Goal: Information Seeking & Learning: Check status

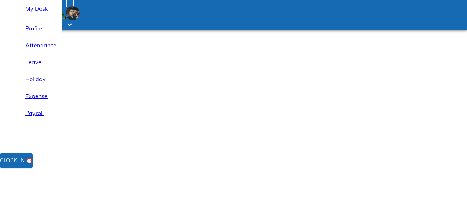
select select "9"
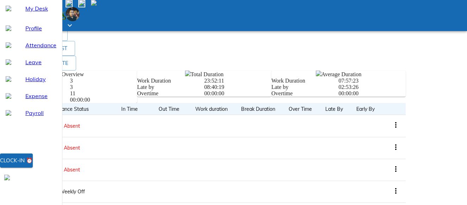
scroll to position [225, 0]
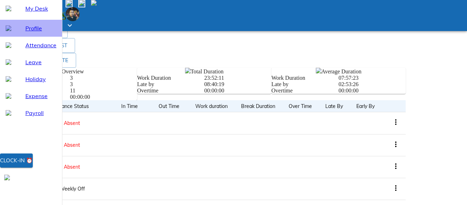
click at [29, 32] on span "Profile" at bounding box center [40, 28] width 31 height 8
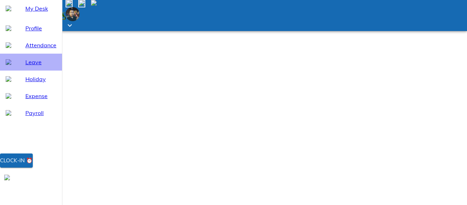
click at [32, 66] on span "Leave" at bounding box center [40, 62] width 31 height 8
select select "9"
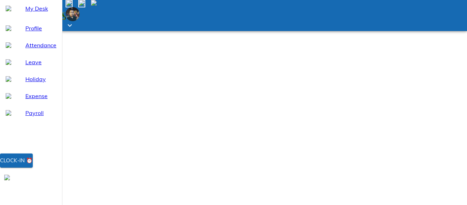
click at [97, 6] on img at bounding box center [94, 3] width 6 height 6
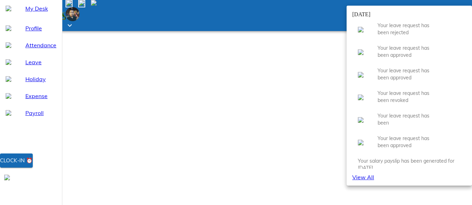
click at [318, 41] on div at bounding box center [236, 102] width 472 height 205
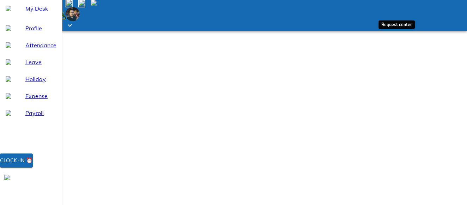
click at [85, 7] on span at bounding box center [81, 3] width 7 height 7
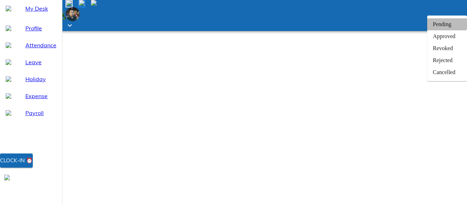
click at [427, 30] on div "Pending" at bounding box center [447, 24] width 40 height 12
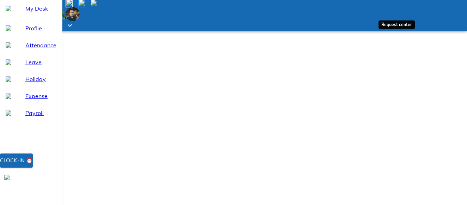
click at [85, 6] on img at bounding box center [82, 3] width 6 height 6
click at [72, 6] on img at bounding box center [69, 3] width 6 height 6
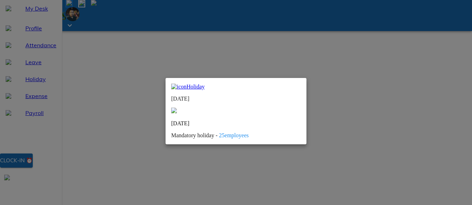
scroll to position [0, 0]
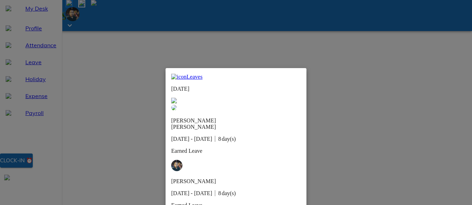
click at [321, 142] on div at bounding box center [236, 102] width 472 height 205
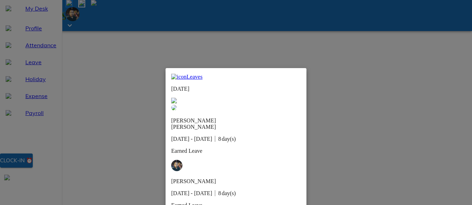
click at [312, 142] on div at bounding box center [236, 102] width 472 height 205
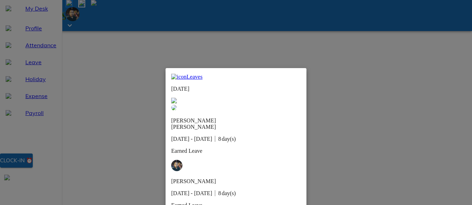
click at [368, 142] on div at bounding box center [236, 102] width 472 height 205
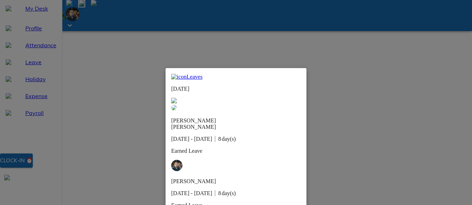
click at [368, 142] on div at bounding box center [236, 102] width 472 height 205
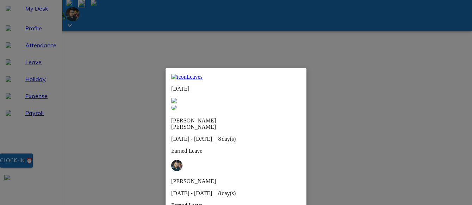
click at [368, 142] on div at bounding box center [236, 102] width 472 height 205
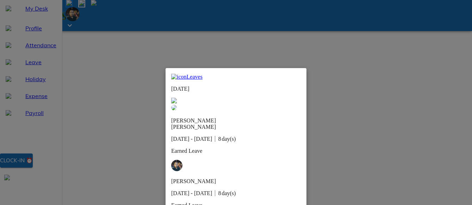
click at [419, 141] on div at bounding box center [236, 102] width 472 height 205
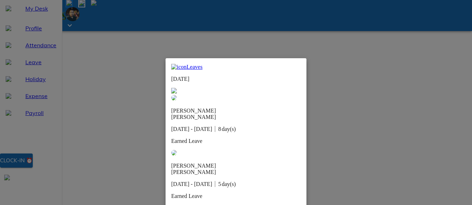
click at [169, 194] on div at bounding box center [236, 102] width 472 height 205
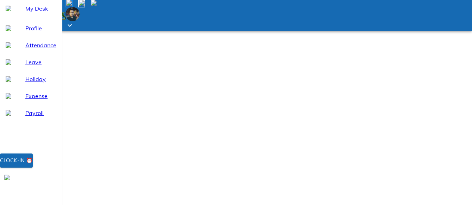
scroll to position [125, 0]
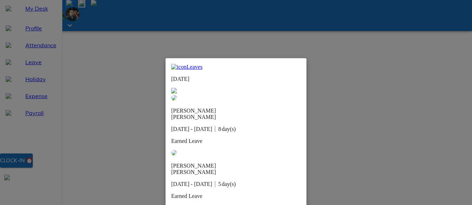
click at [215, 165] on div at bounding box center [236, 102] width 472 height 205
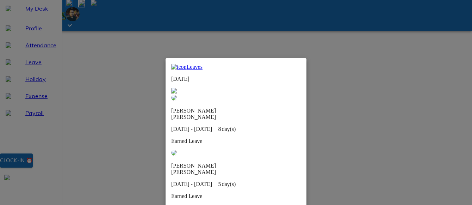
click at [273, 171] on div at bounding box center [236, 102] width 472 height 205
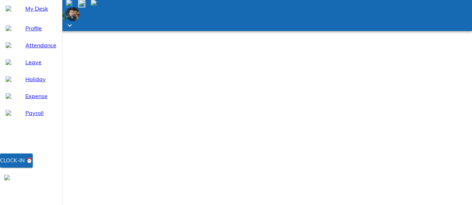
scroll to position [8, 0]
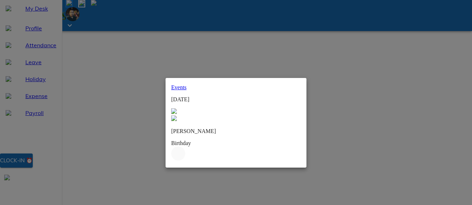
click at [177, 108] on img at bounding box center [174, 111] width 6 height 6
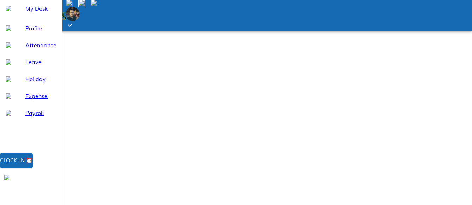
scroll to position [0, 0]
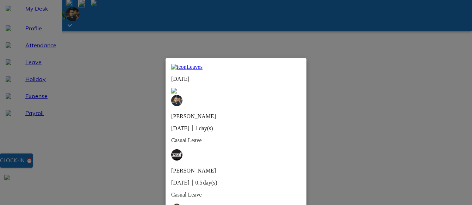
click at [317, 111] on div at bounding box center [236, 102] width 472 height 205
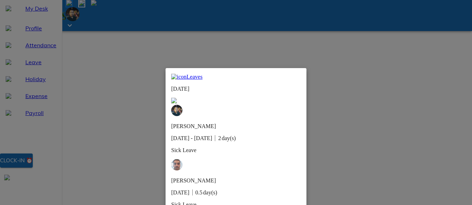
click at [163, 109] on div at bounding box center [236, 102] width 472 height 205
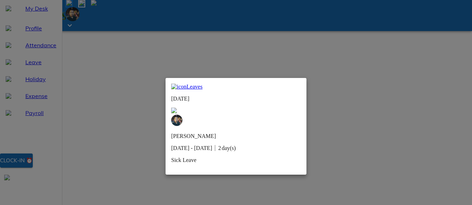
click at [268, 137] on div at bounding box center [236, 102] width 472 height 205
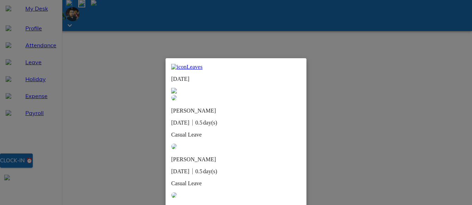
click at [332, 101] on div at bounding box center [236, 102] width 472 height 205
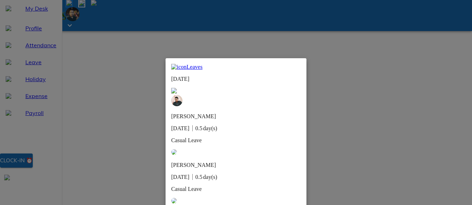
click at [322, 148] on div at bounding box center [236, 102] width 472 height 205
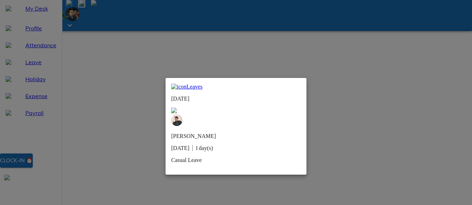
click at [177, 107] on img at bounding box center [174, 110] width 6 height 6
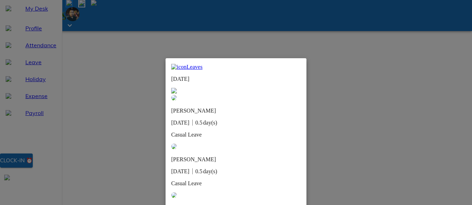
scroll to position [22, 0]
click at [219, 166] on div at bounding box center [236, 102] width 472 height 205
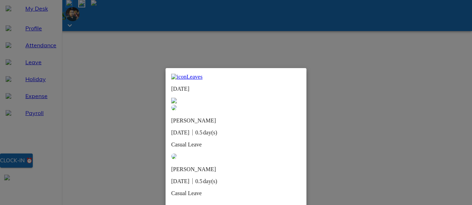
click at [270, 167] on div at bounding box center [236, 102] width 472 height 205
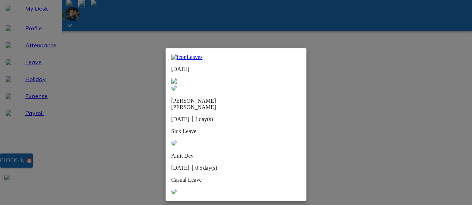
click at [318, 165] on div at bounding box center [236, 102] width 472 height 205
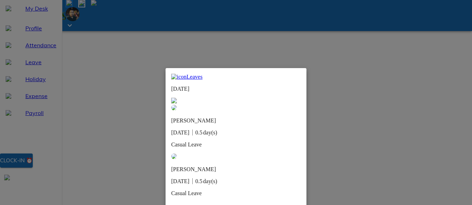
click at [374, 166] on div at bounding box center [236, 102] width 472 height 205
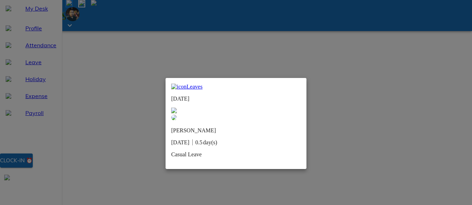
click at [374, 166] on div at bounding box center [236, 102] width 472 height 205
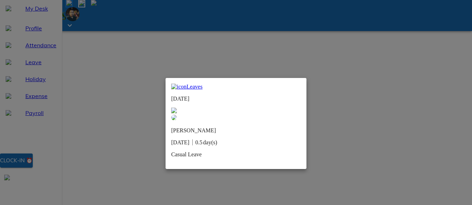
click at [354, 179] on div at bounding box center [236, 102] width 472 height 205
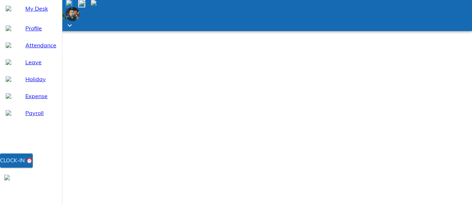
scroll to position [106, 0]
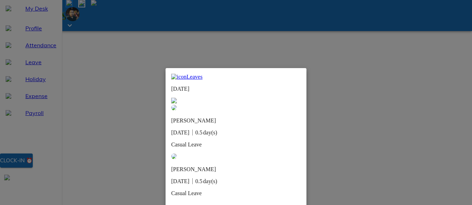
click at [230, 143] on div at bounding box center [236, 102] width 472 height 205
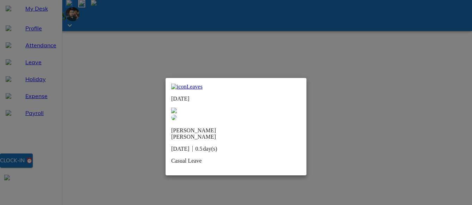
click at [177, 107] on img at bounding box center [174, 110] width 6 height 6
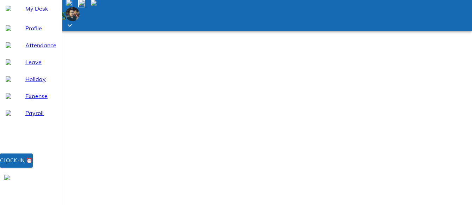
scroll to position [125, 0]
